Goal: Check status: Check status

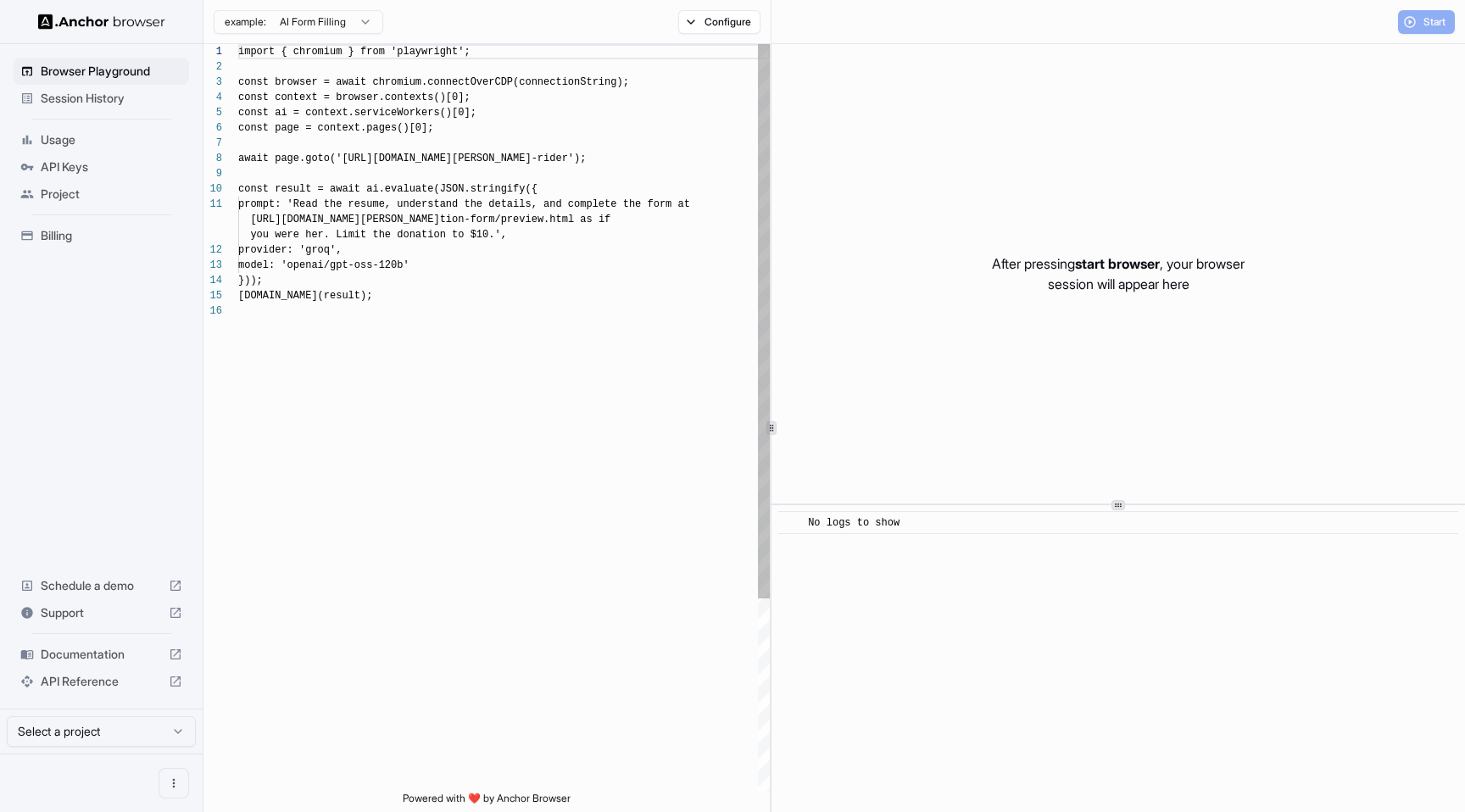
scroll to position [152, 0]
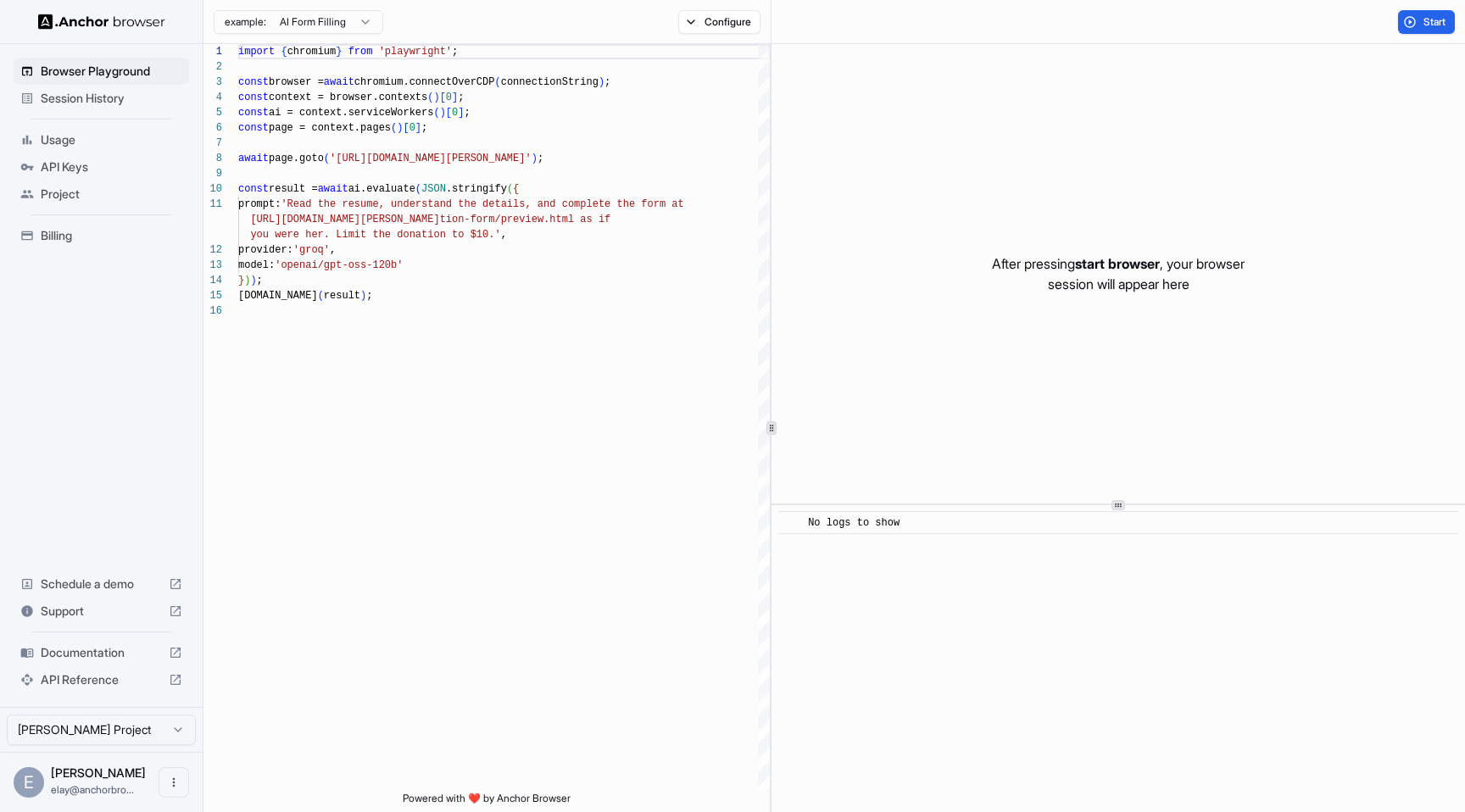
click at [103, 98] on span "Session History" at bounding box center [112, 99] width 142 height 17
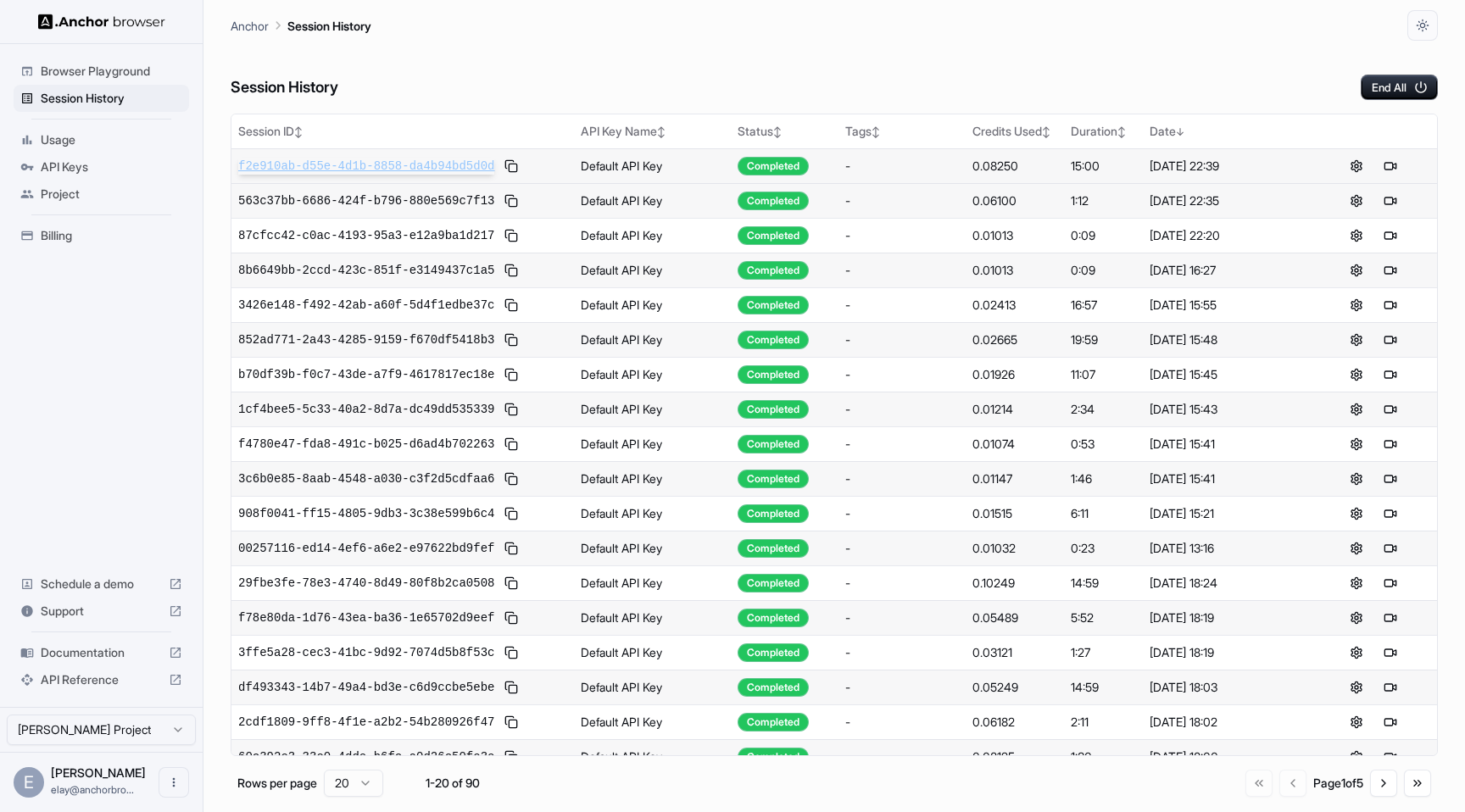
click at [352, 165] on span "f2e910ab-d55e-4d1b-8858-da4b94bd5d0d" at bounding box center [366, 166] width 256 height 17
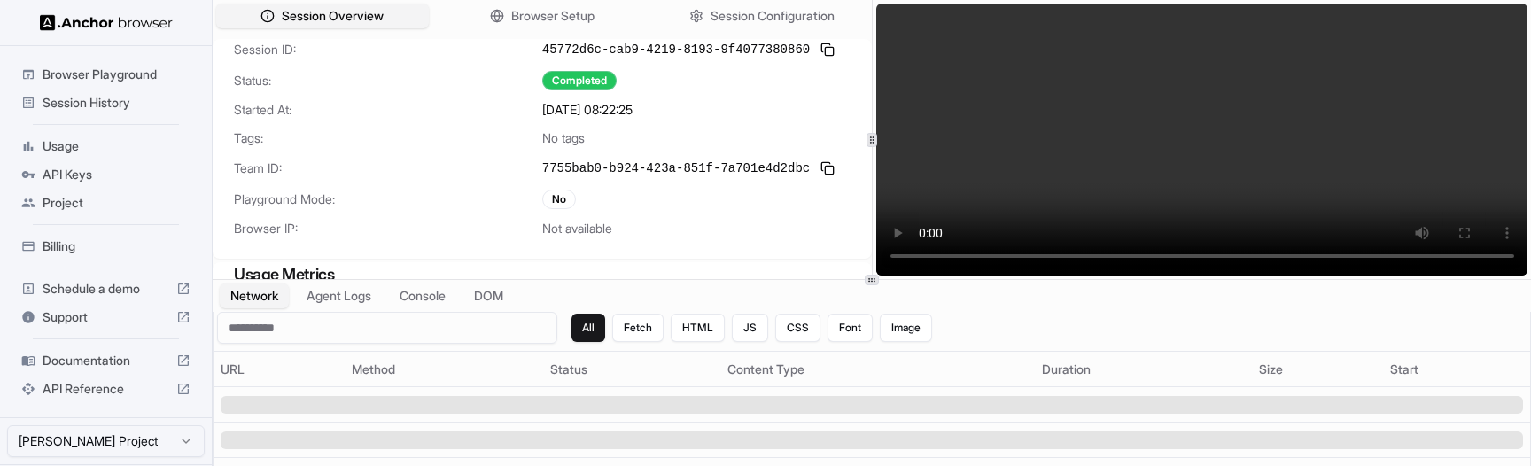
scroll to position [164, 0]
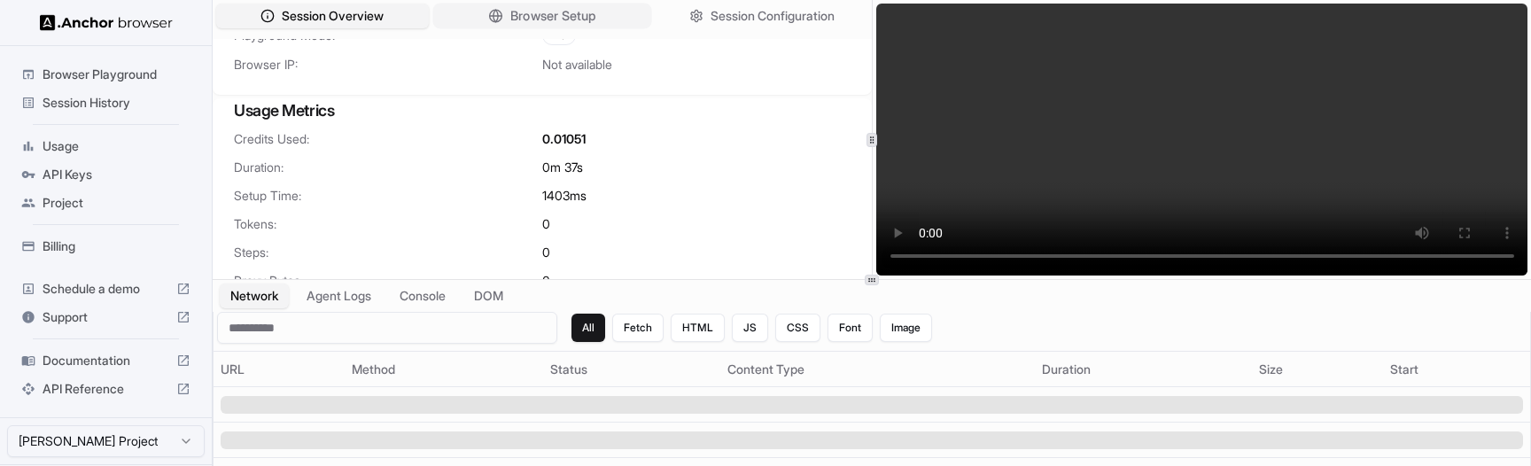
click at [573, 14] on span "Browser Setup" at bounding box center [553, 16] width 86 height 19
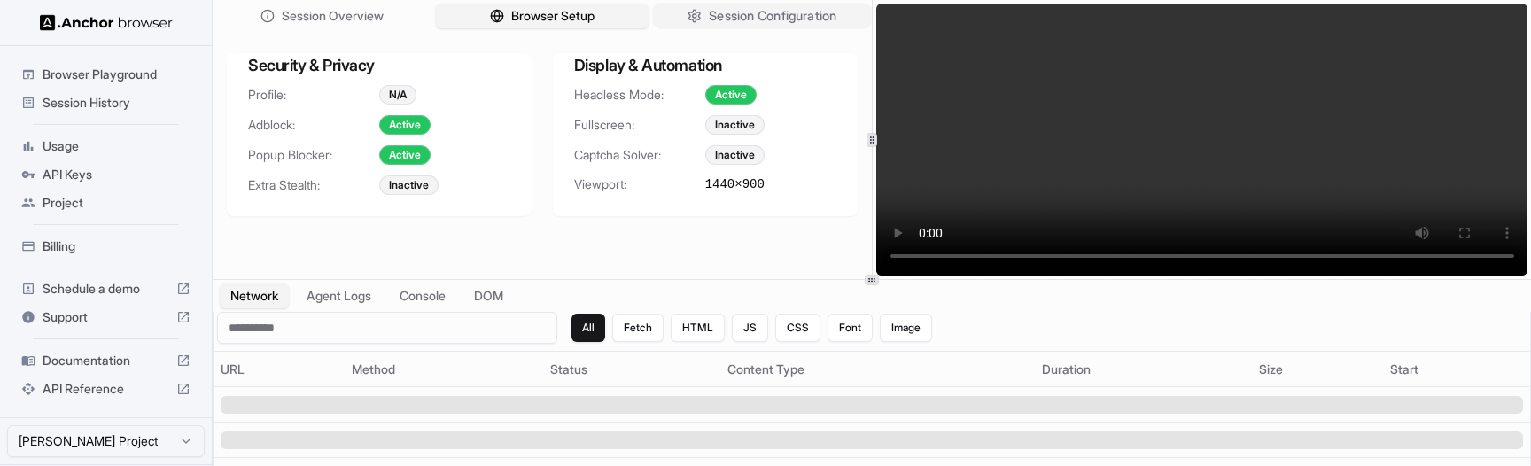
click at [729, 21] on span "Session Configuration" at bounding box center [773, 16] width 128 height 19
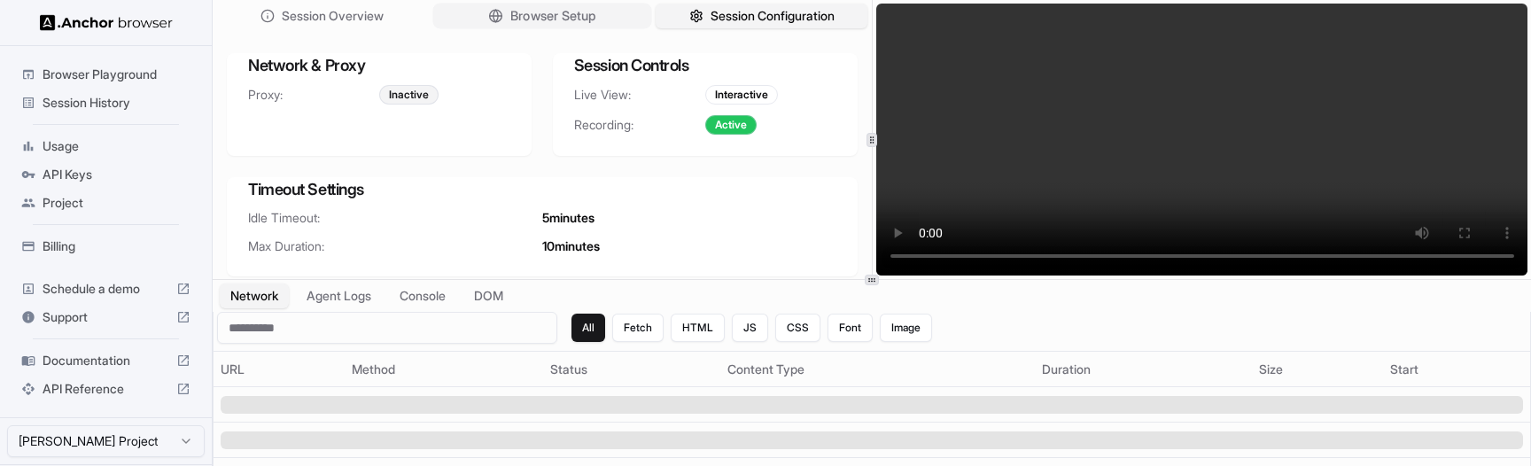
click at [554, 27] on button "Browser Setup" at bounding box center [541, 17] width 219 height 26
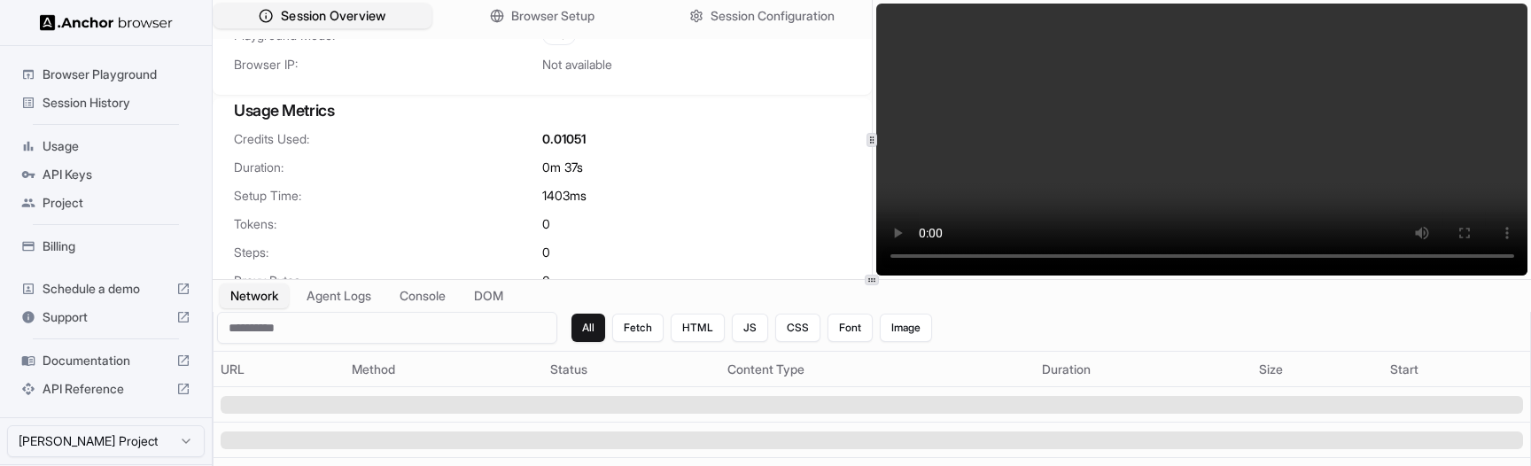
click at [341, 12] on span "Session Overview" at bounding box center [333, 16] width 105 height 19
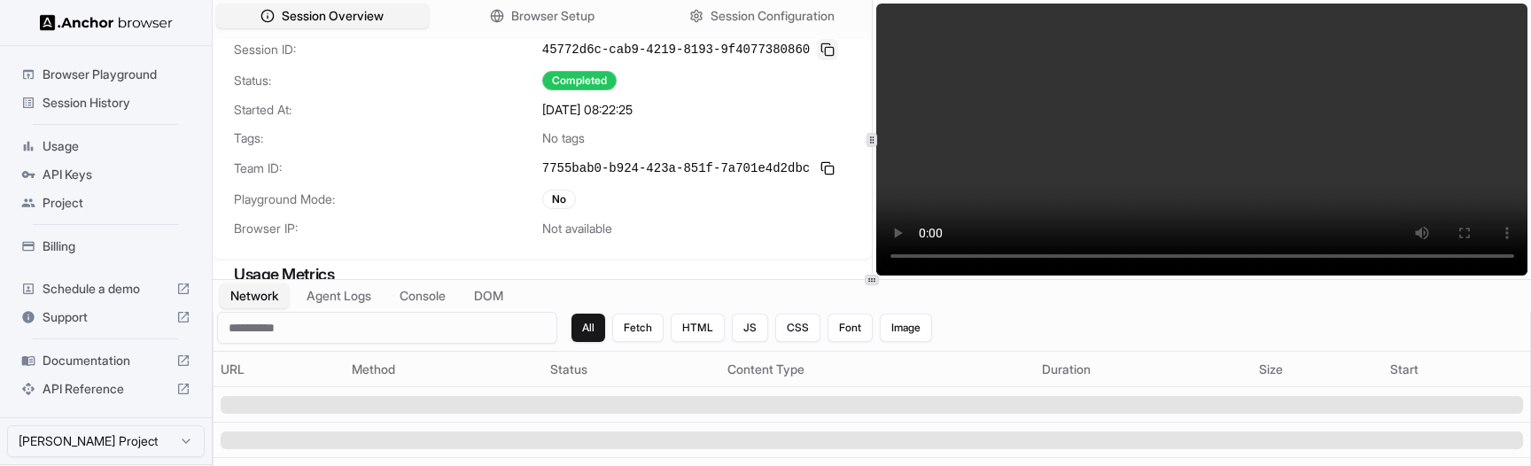
click at [825, 51] on button at bounding box center [827, 49] width 21 height 21
